Goal: Go to known website: Access a specific website the user already knows

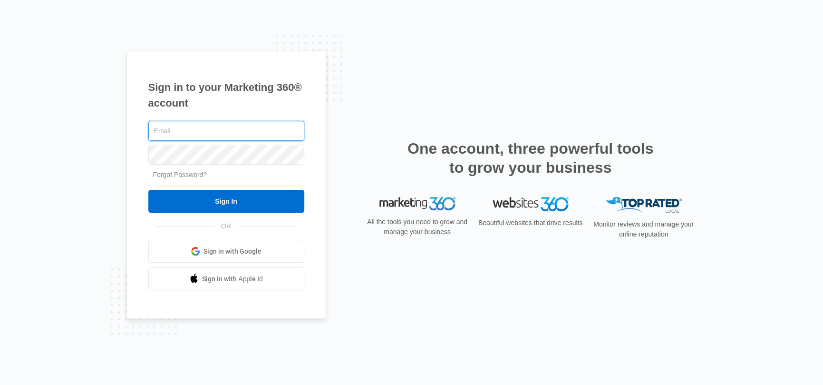
paste input "plumbnplumbercompany@gmail.com"
type input "plumbnplumbercompany@gmail.com"
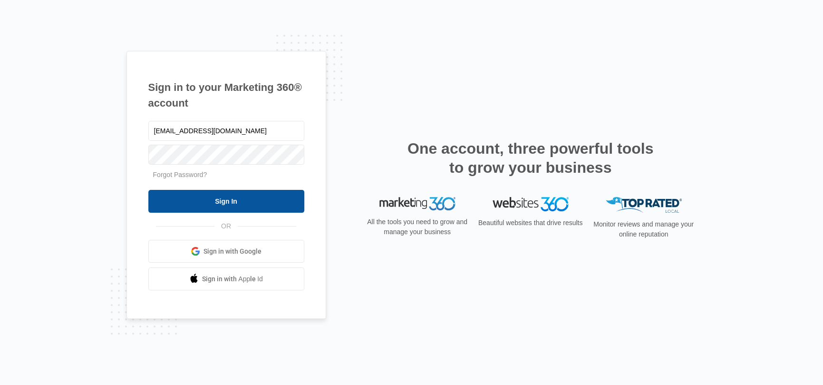
click at [208, 197] on input "Sign In" at bounding box center [226, 201] width 156 height 23
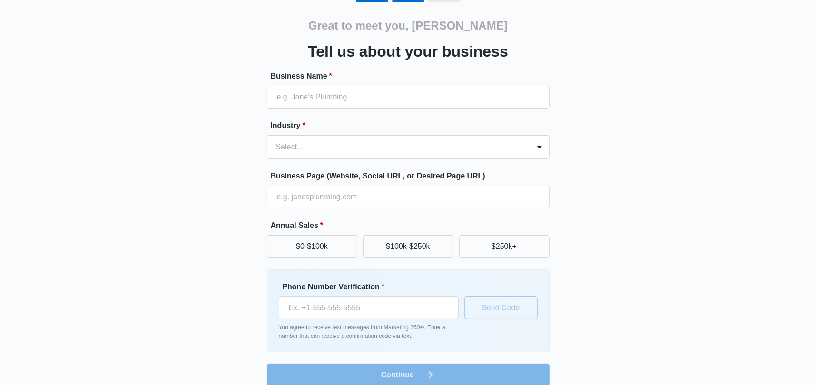
scroll to position [41, 0]
